Goal: Information Seeking & Learning: Learn about a topic

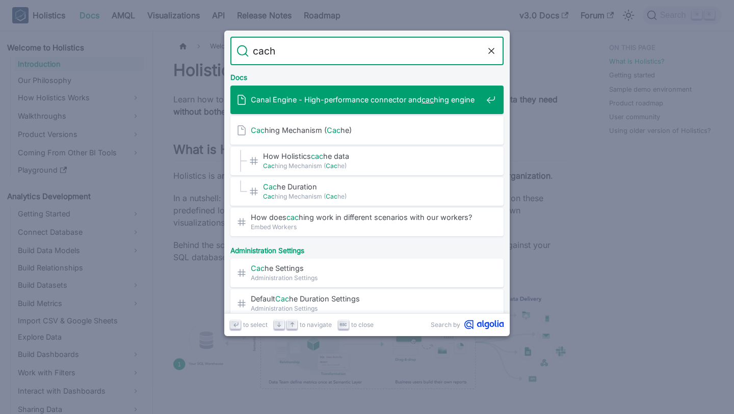
type input "cache"
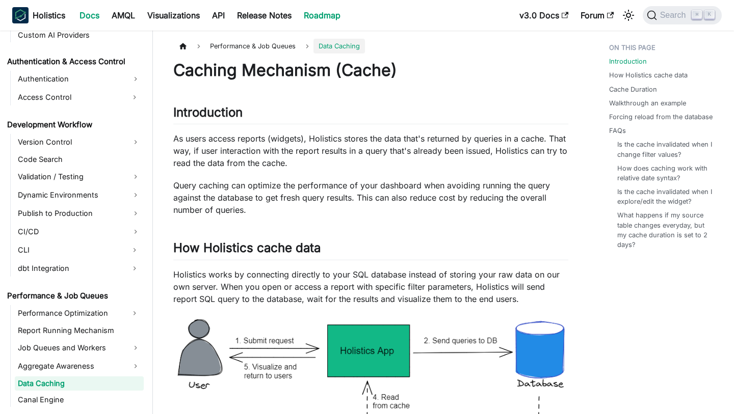
scroll to position [728, 0]
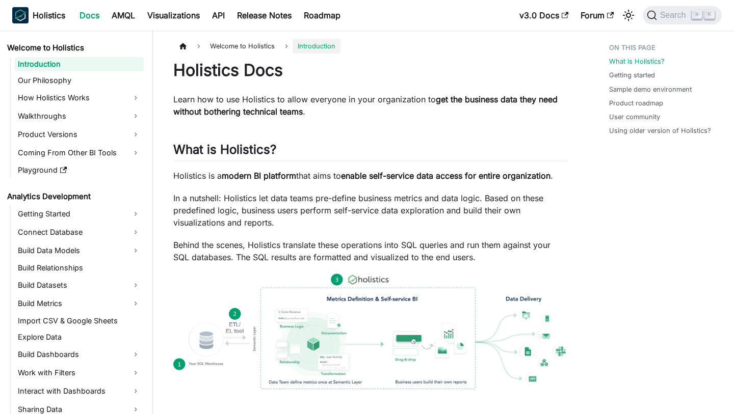
click at [429, 112] on p "Learn how to use Holistics to allow everyone in your organization to get the bu…" at bounding box center [370, 105] width 395 height 24
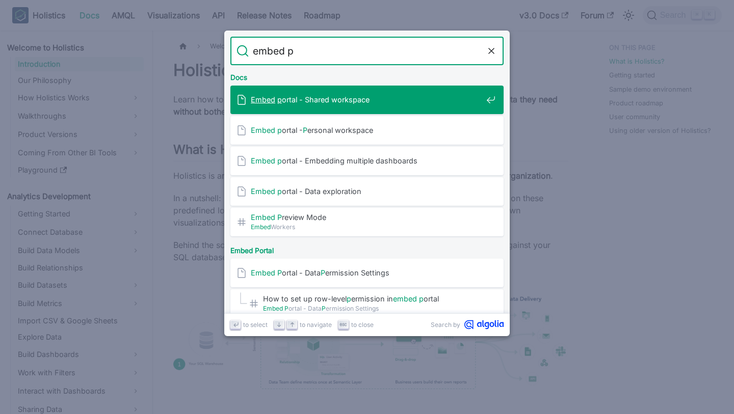
type input "embed po"
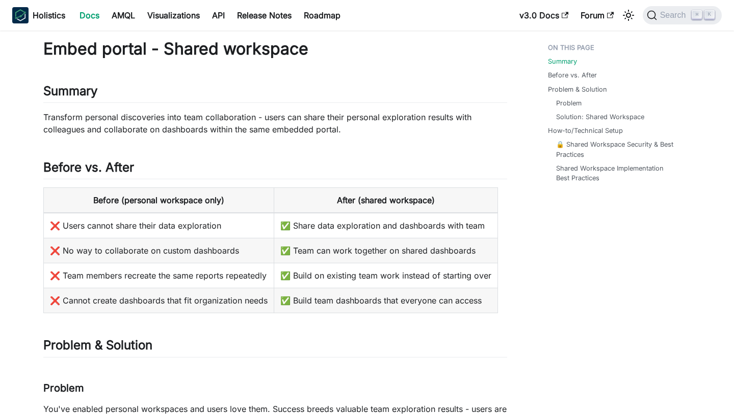
click at [90, 17] on link "Docs" at bounding box center [89, 15] width 32 height 16
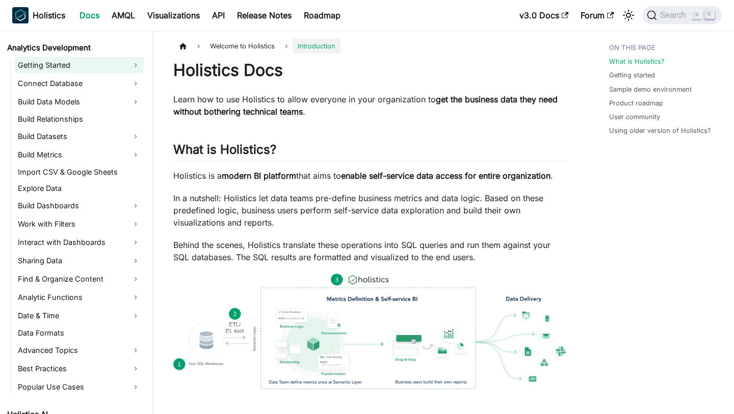
scroll to position [969, 0]
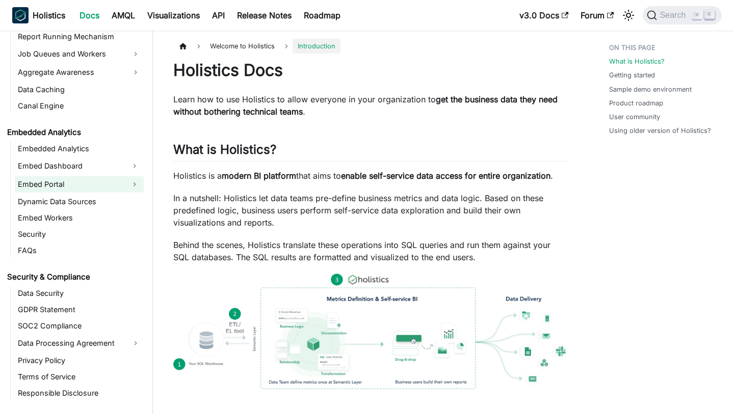
click at [102, 179] on link "Embed Portal" at bounding box center [70, 184] width 111 height 16
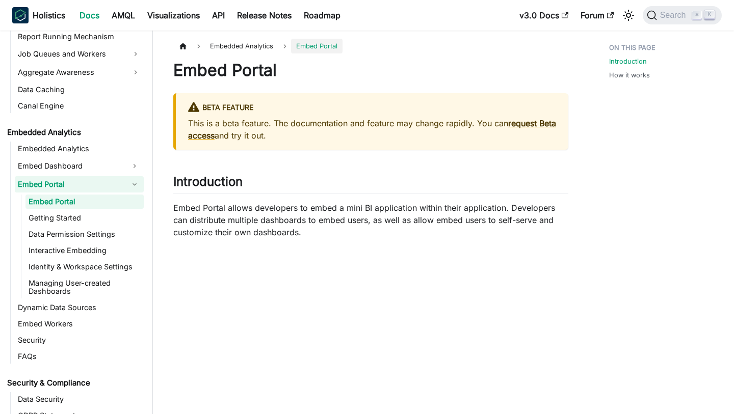
click at [95, 204] on link "Embed Portal" at bounding box center [84, 202] width 118 height 14
